Goal: Information Seeking & Learning: Learn about a topic

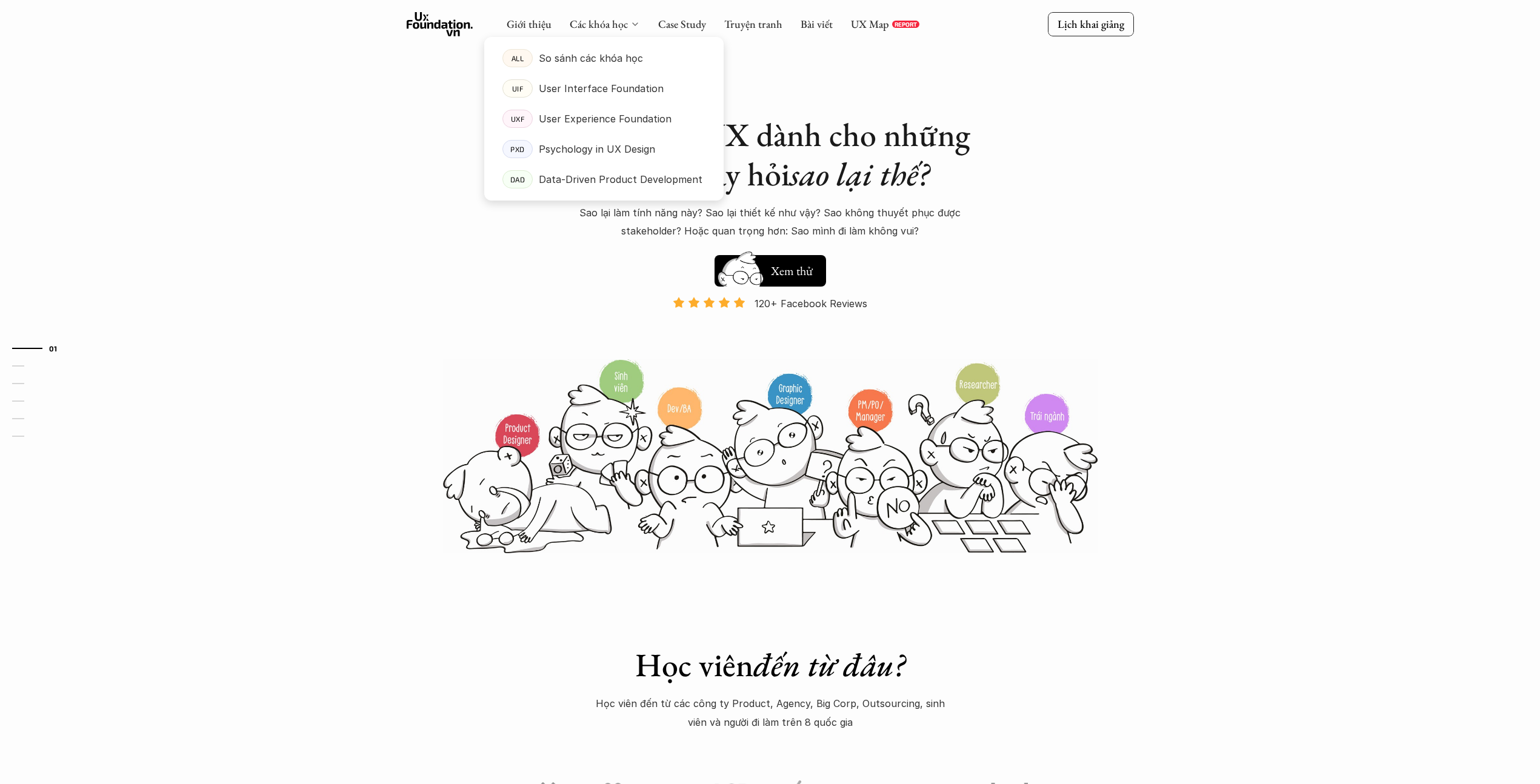
click at [635, 23] on polyline at bounding box center [635, 24] width 5 height 3
click at [590, 153] on p "Psychology in UX Design" at bounding box center [597, 149] width 116 height 18
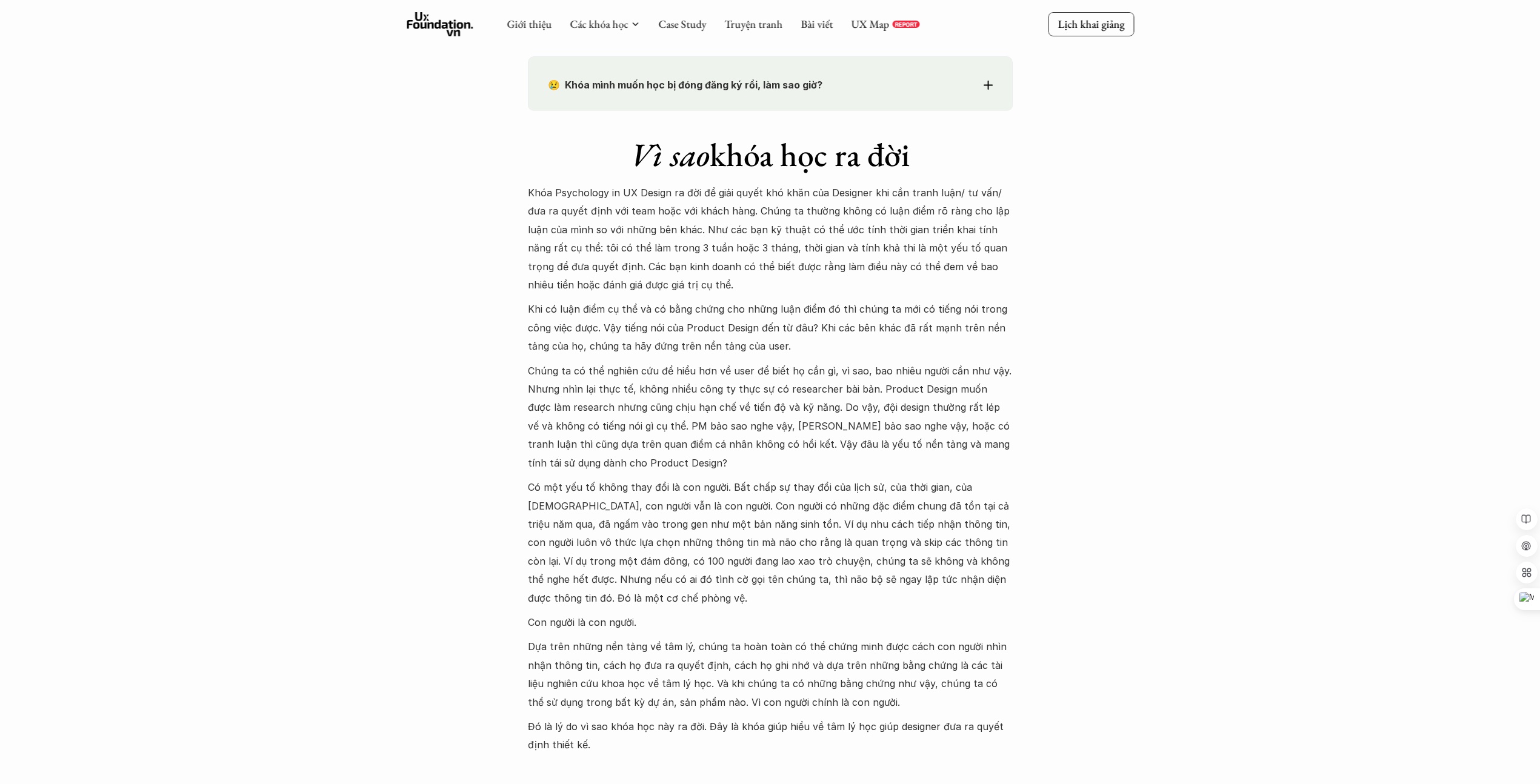
scroll to position [1020, 0]
drag, startPoint x: 608, startPoint y: 201, endPoint x: 669, endPoint y: 198, distance: 61.1
click at [669, 198] on p "Khóa Psychology in UX Design ra đời để giải quyết khó khăn của Designer khi cần…" at bounding box center [770, 240] width 485 height 110
copy p "Khóa Psychology in UX Design"
click at [815, 410] on p "Chúng ta có thể nghiên cứu để hiểu hơn về user để biết họ cần gì, vì sao, bao n…" at bounding box center [770, 418] width 485 height 110
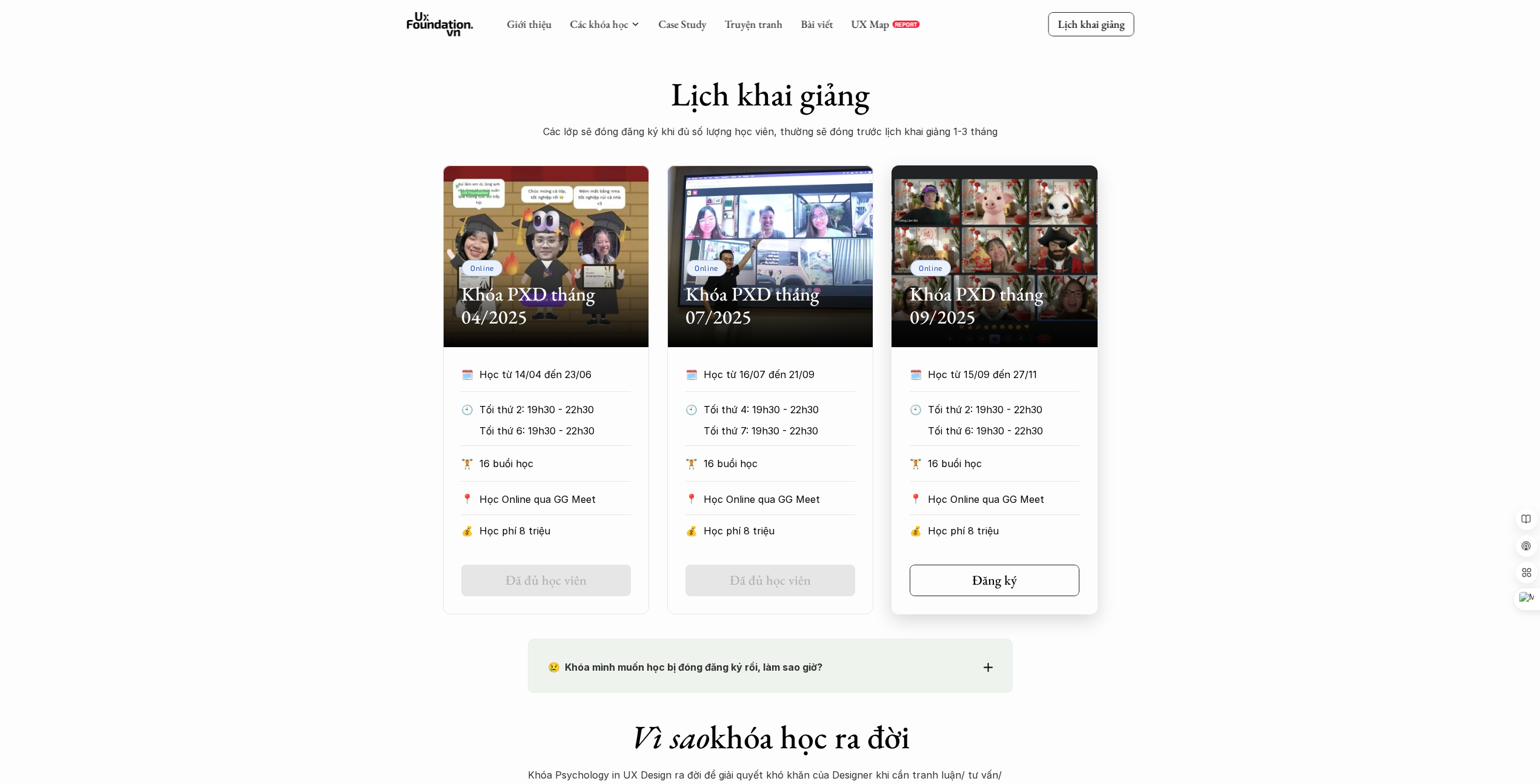
scroll to position [430, 0]
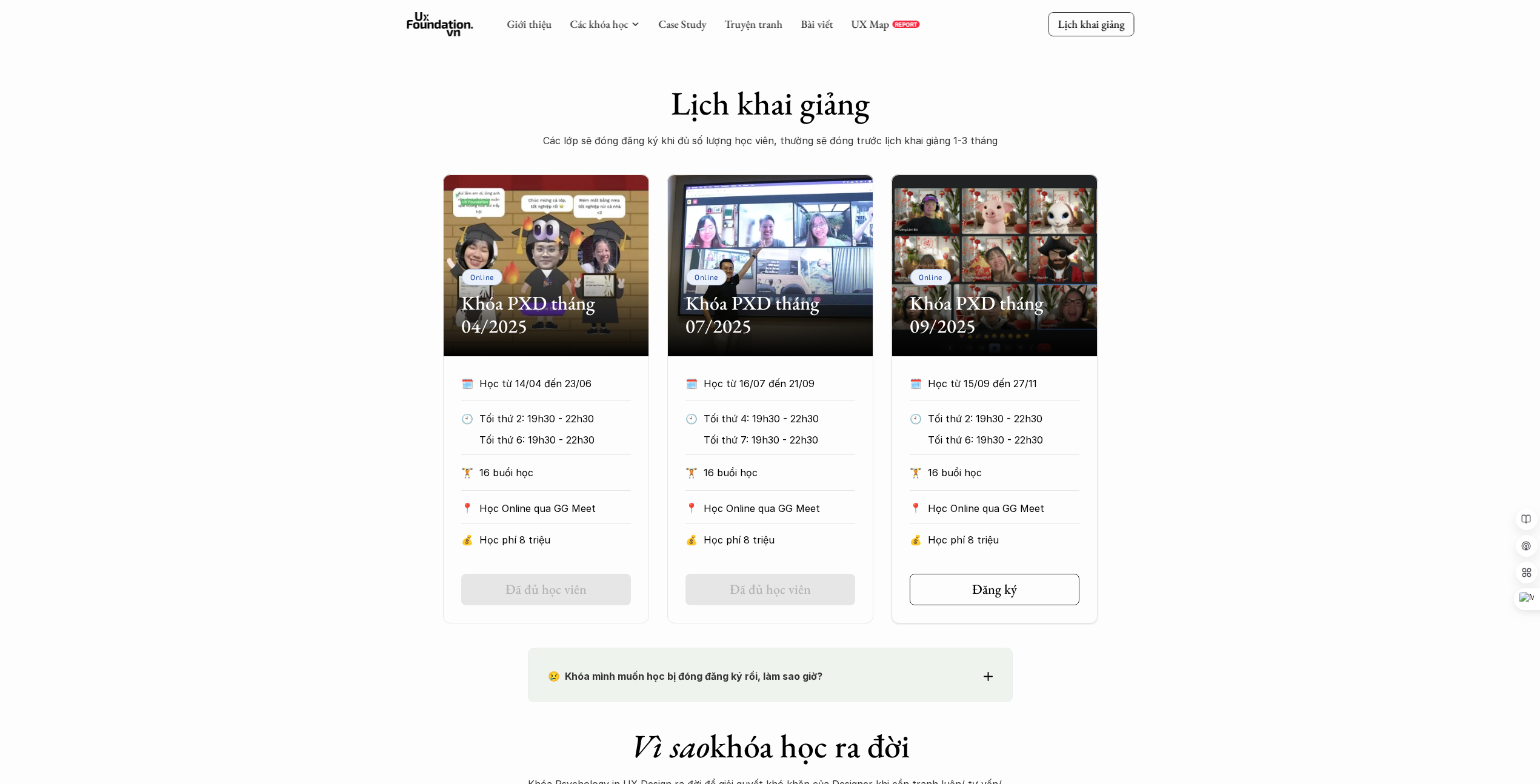
drag, startPoint x: 309, startPoint y: 161, endPoint x: 524, endPoint y: 43, distance: 245.3
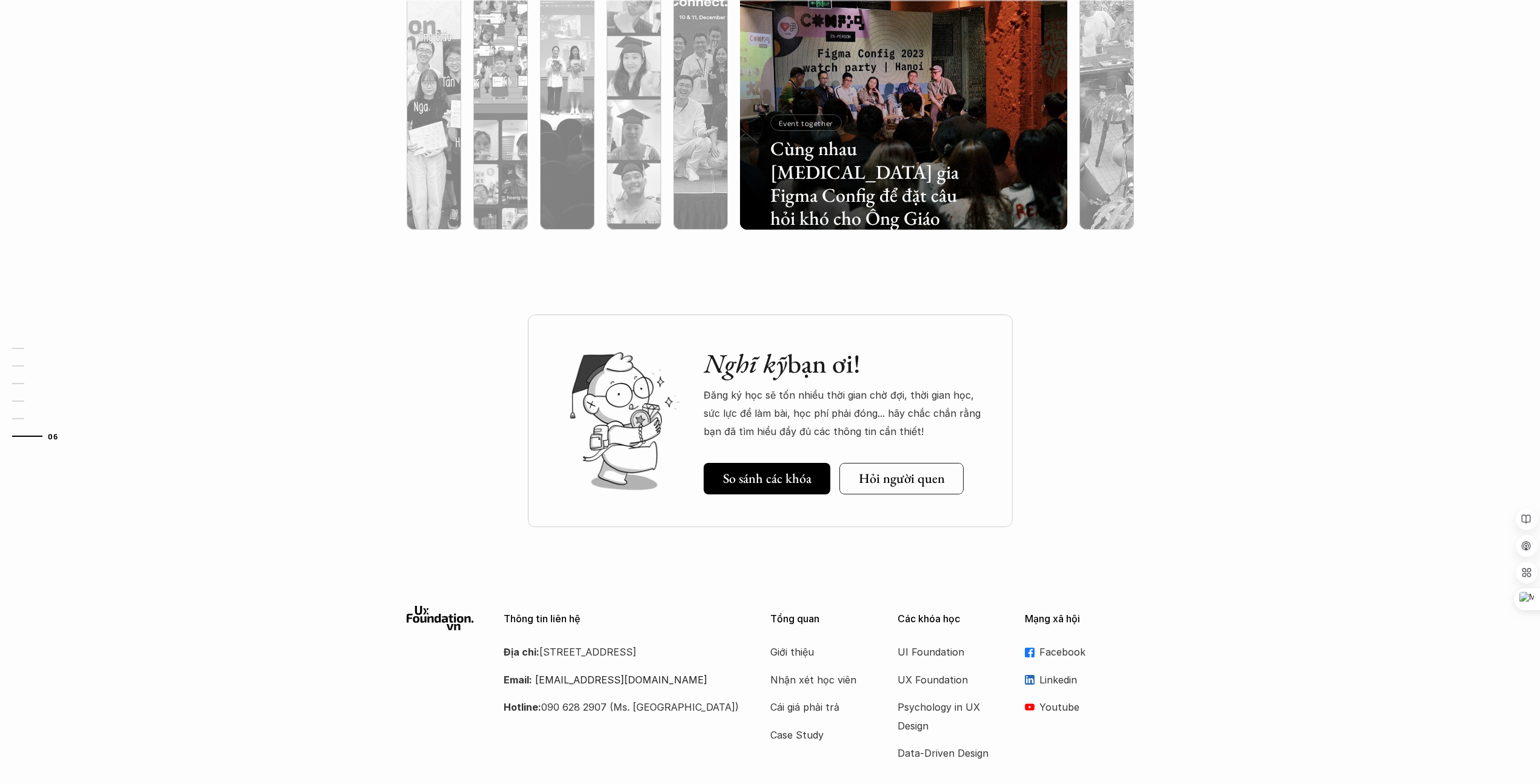
scroll to position [2646, 0]
